Goal: Download file/media

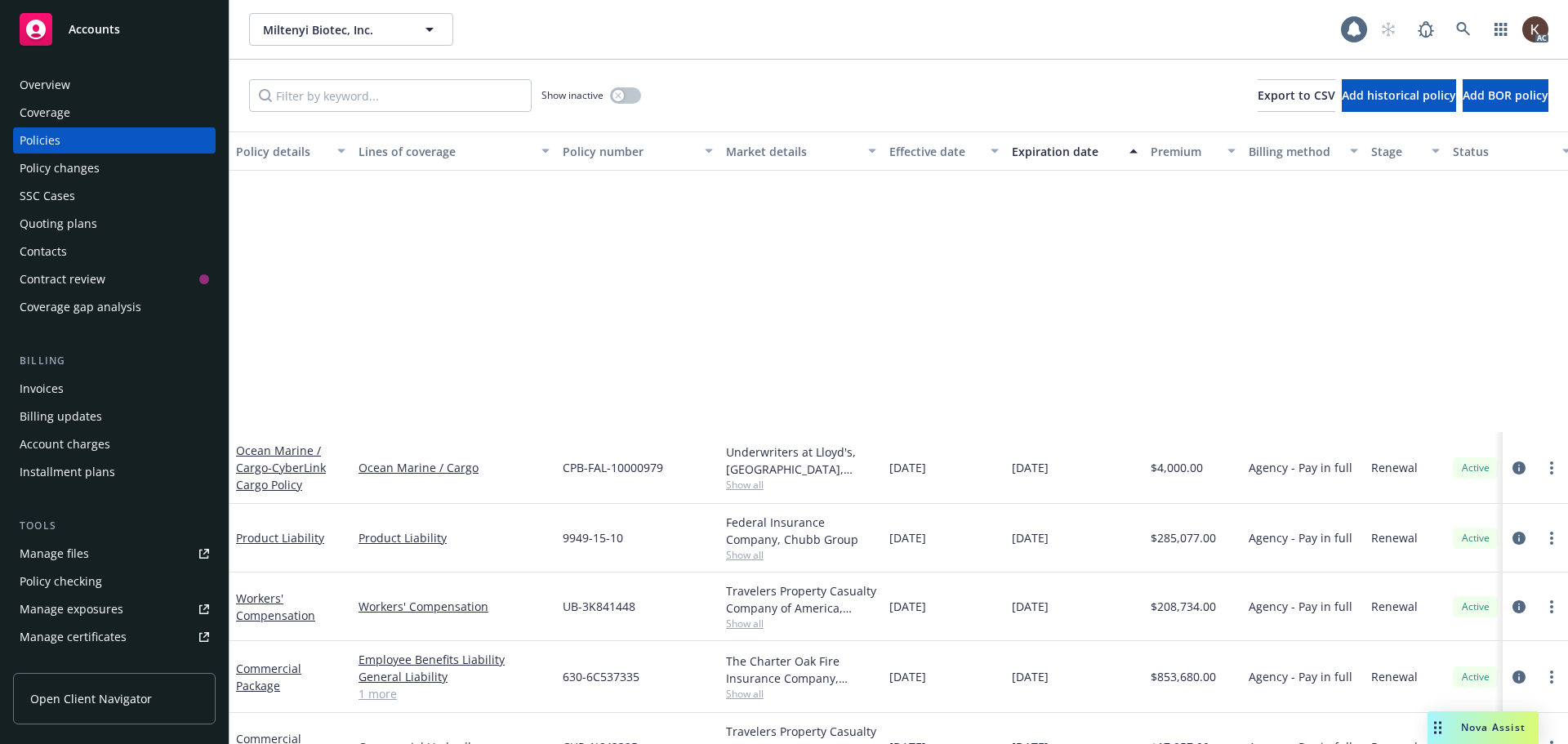
click at [1462, 21] on link at bounding box center [1464, 29] width 33 height 33
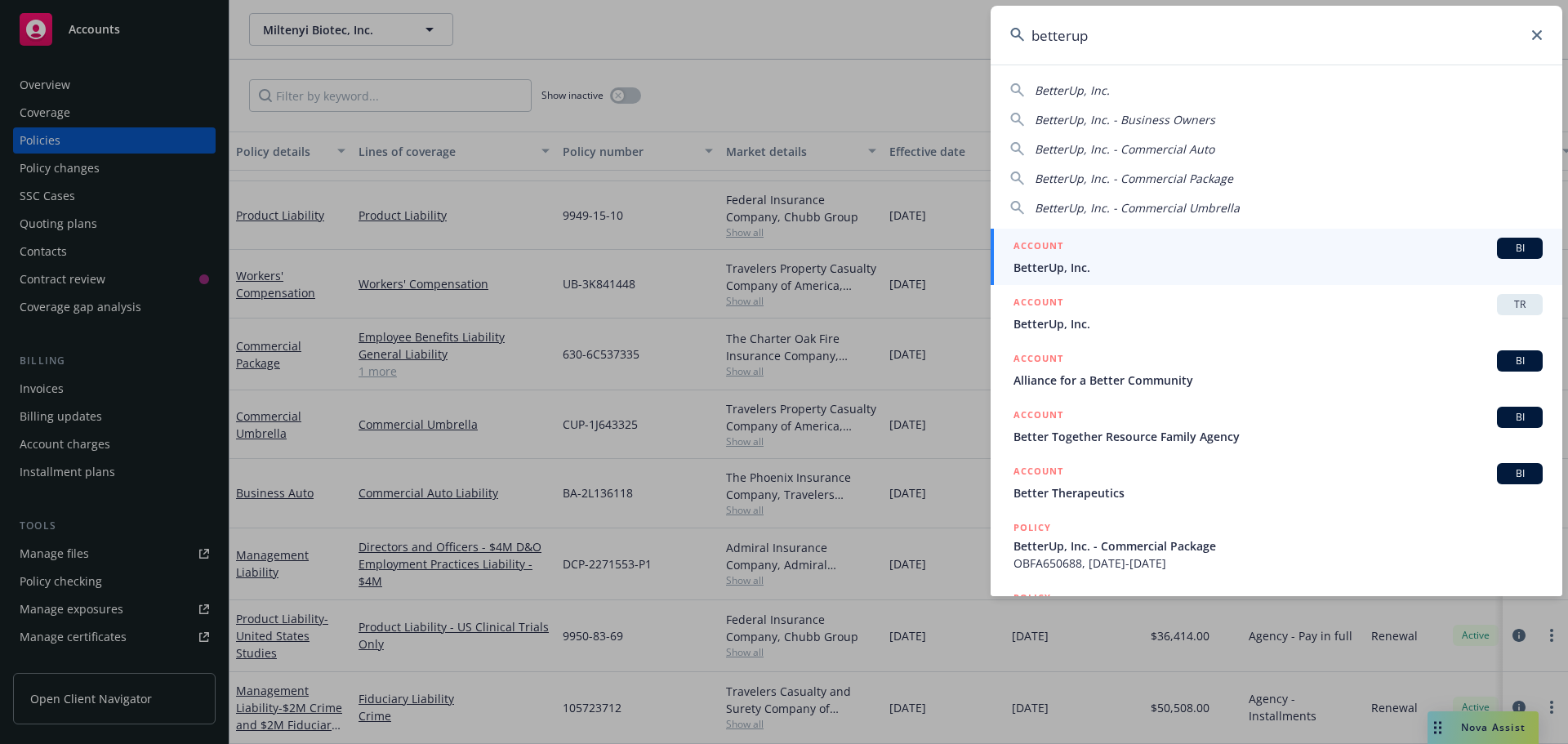
type input "betterup"
click at [1207, 243] on div "ACCOUNT BI" at bounding box center [1278, 248] width 529 height 22
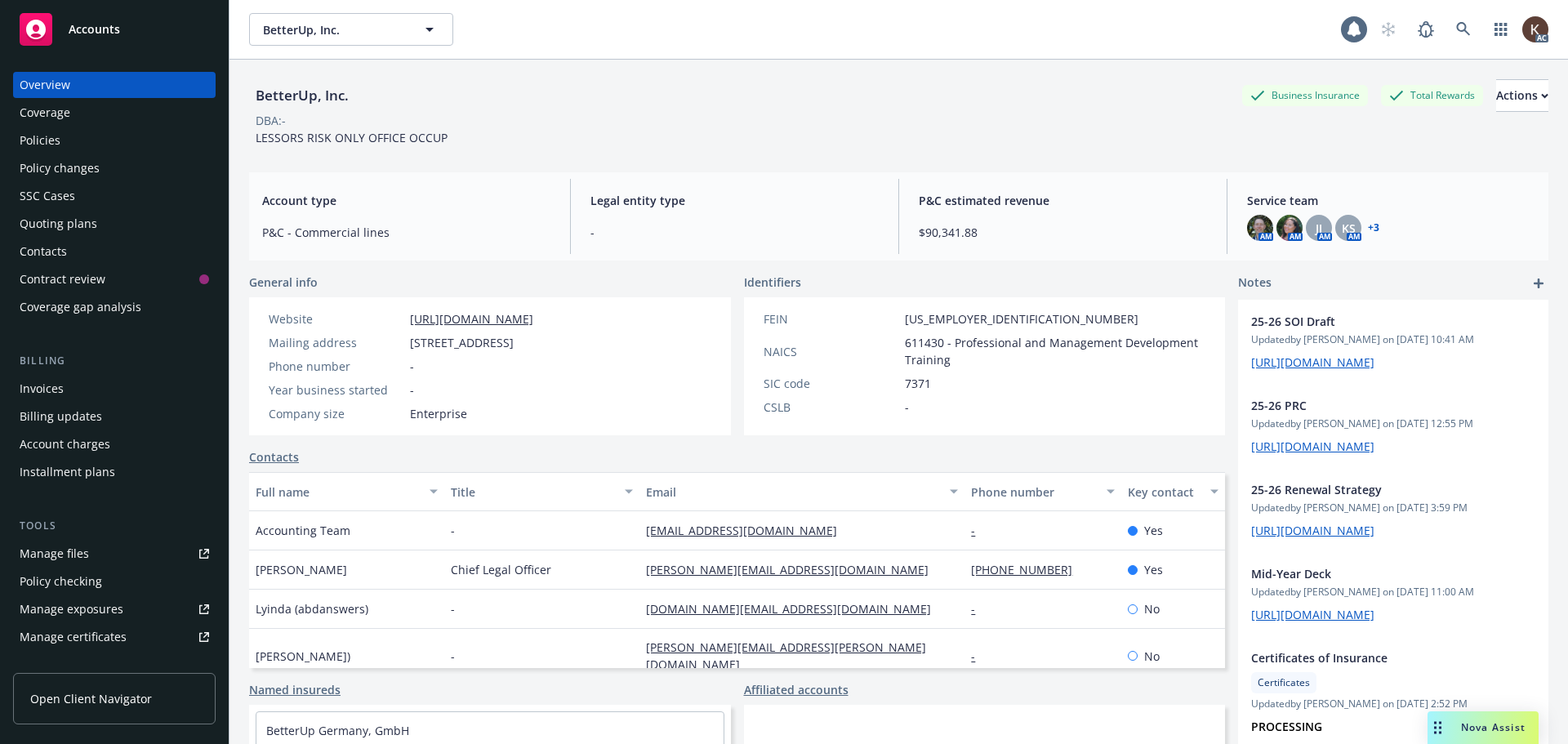
click at [50, 145] on div "Policies" at bounding box center [40, 140] width 40 height 26
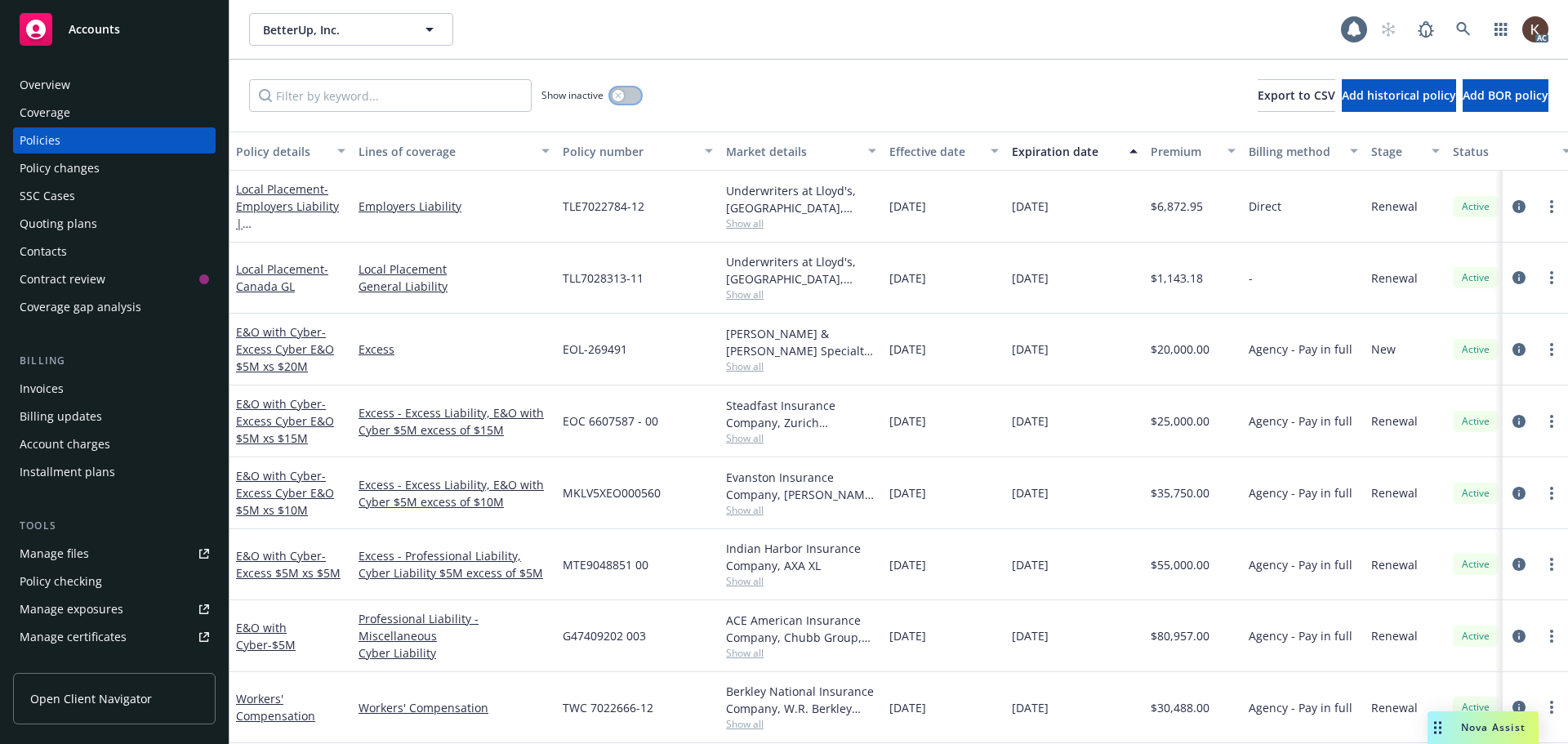
click at [630, 101] on button "button" at bounding box center [626, 95] width 31 height 16
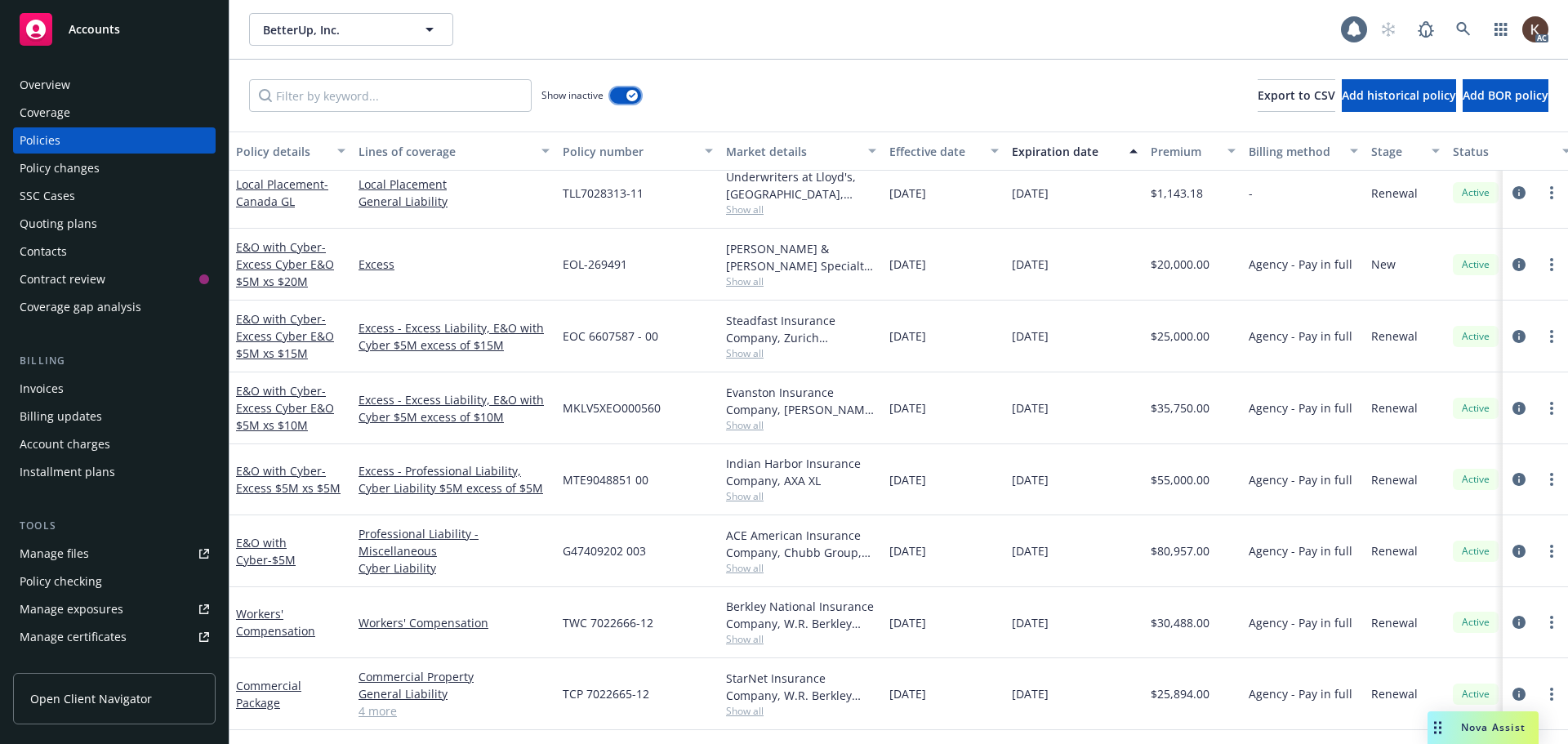
scroll to position [3837, 0]
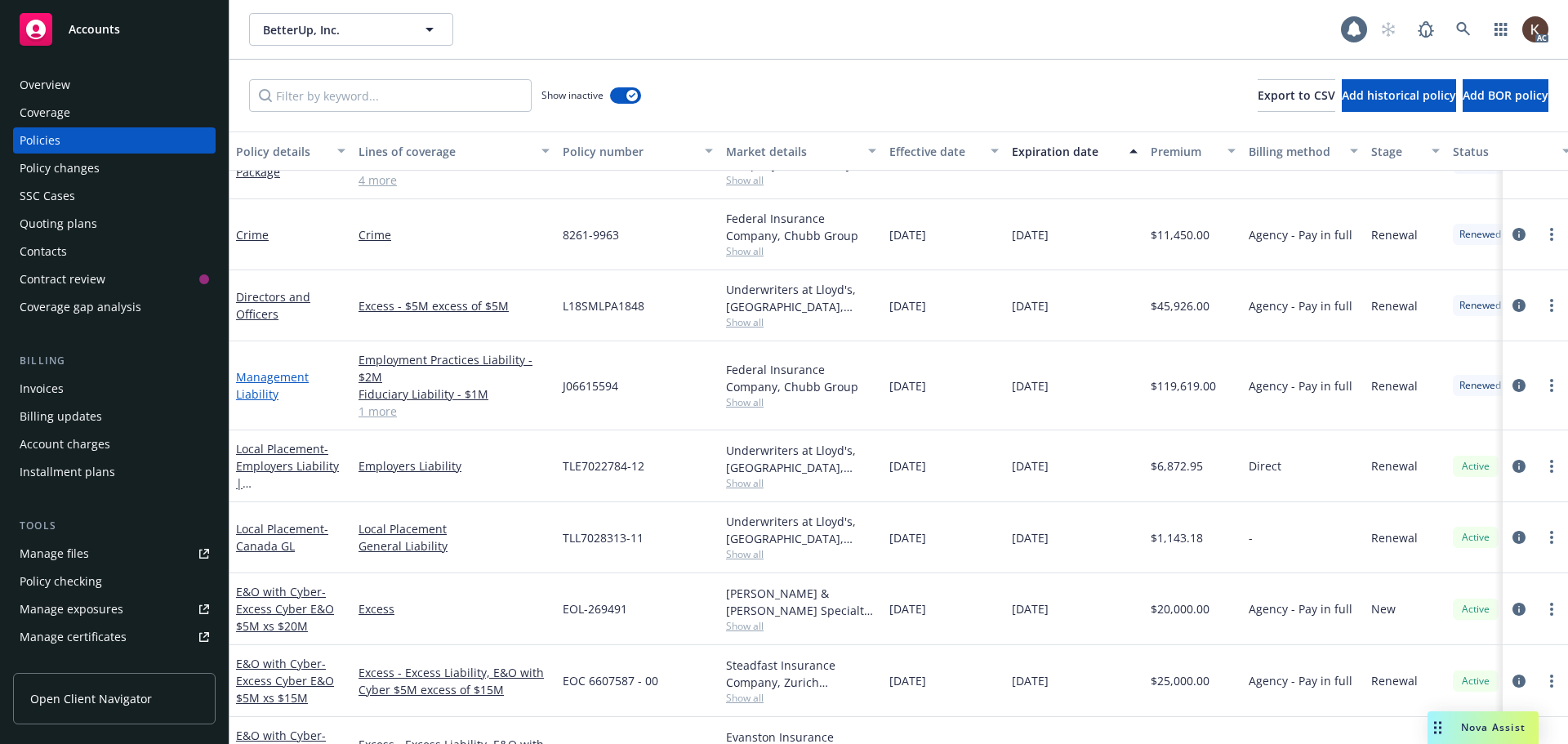
click at [286, 379] on link "Management Liability" at bounding box center [272, 385] width 72 height 33
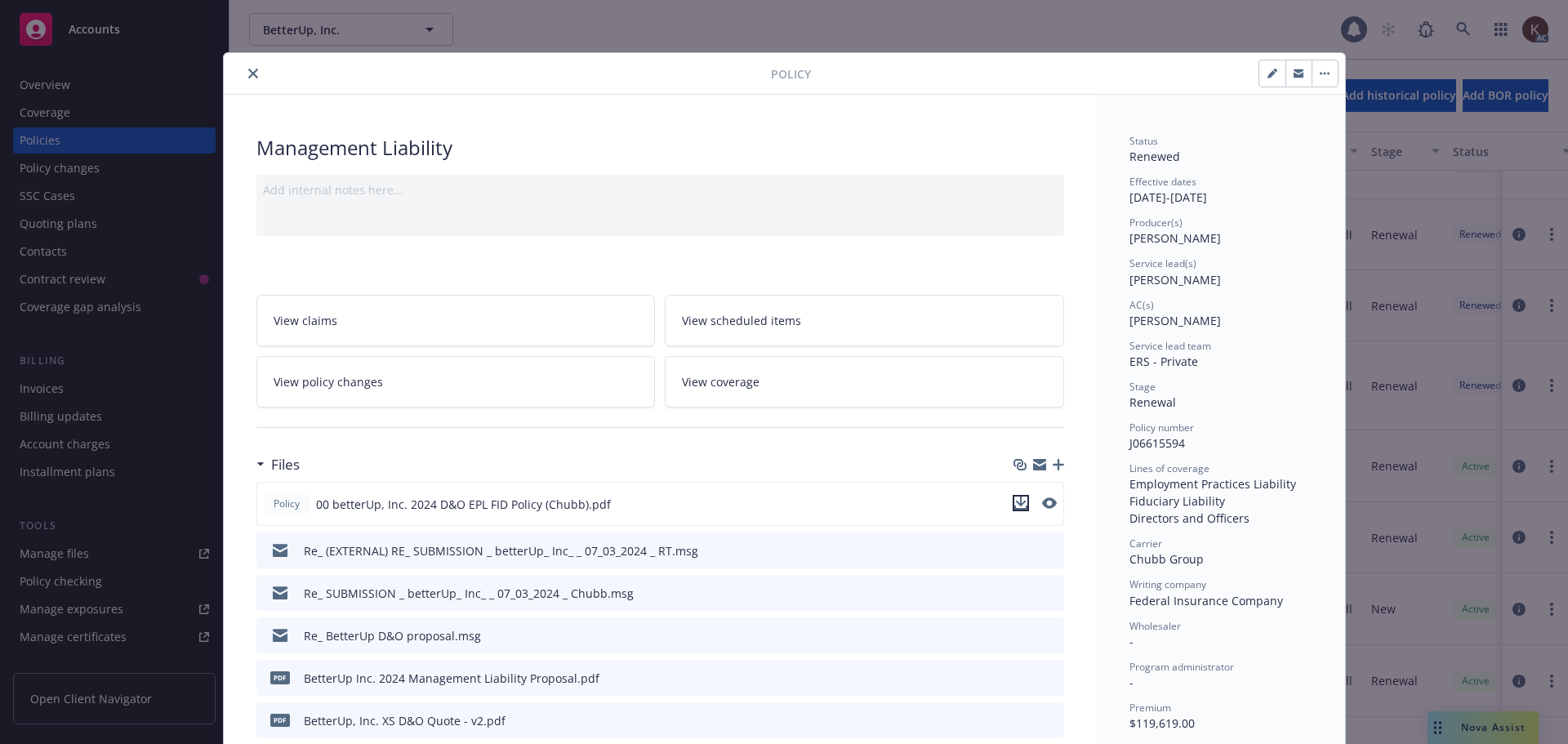
click at [1015, 505] on icon "download file" at bounding box center [1021, 502] width 13 height 13
drag, startPoint x: 1179, startPoint y: 447, endPoint x: 1126, endPoint y: 446, distance: 53.0
copy span "J06615594"
click at [1026, 496] on div at bounding box center [1036, 504] width 40 height 17
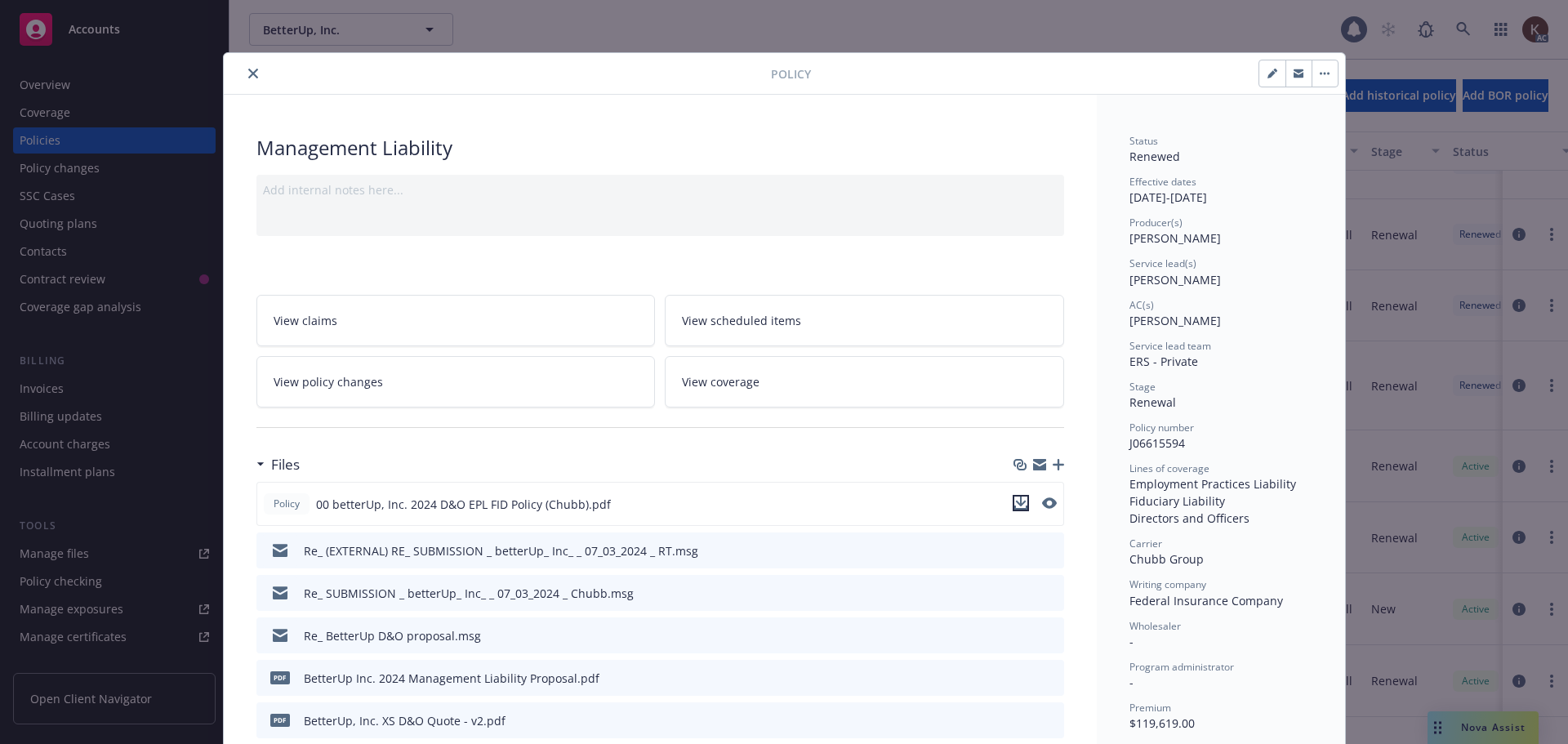
click at [1019, 501] on icon "download file" at bounding box center [1021, 501] width 10 height 9
